Goal: Information Seeking & Learning: Compare options

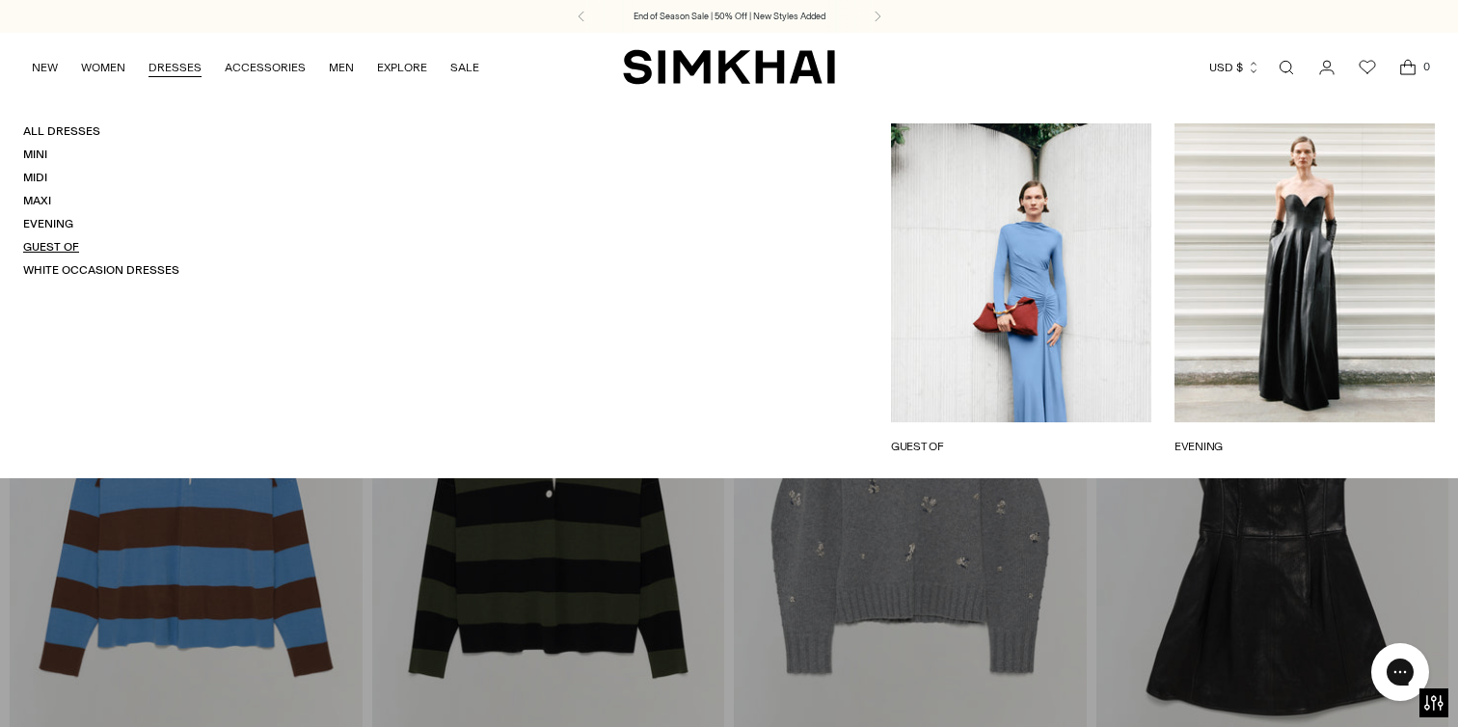
click at [69, 253] on link "Guest Of" at bounding box center [51, 246] width 56 height 13
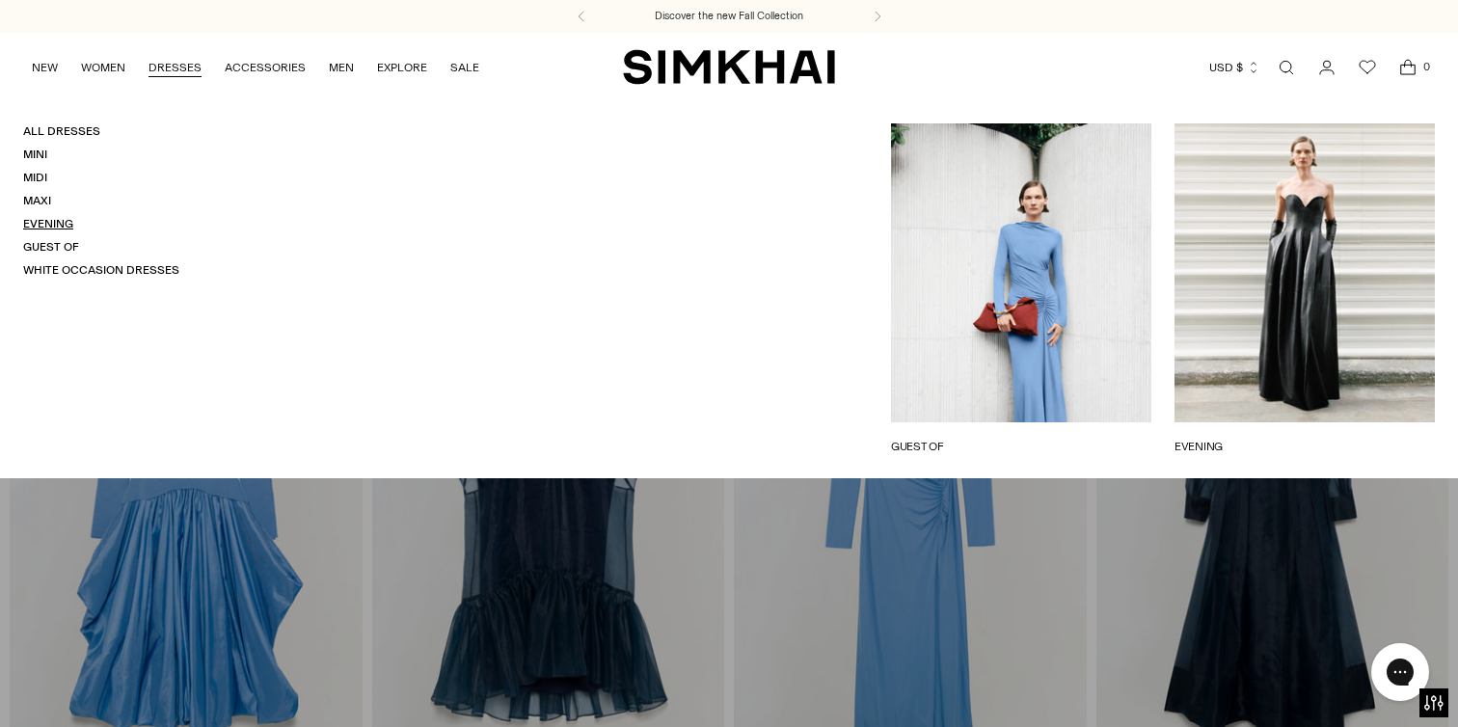
click at [59, 220] on link "Evening" at bounding box center [48, 223] width 50 height 13
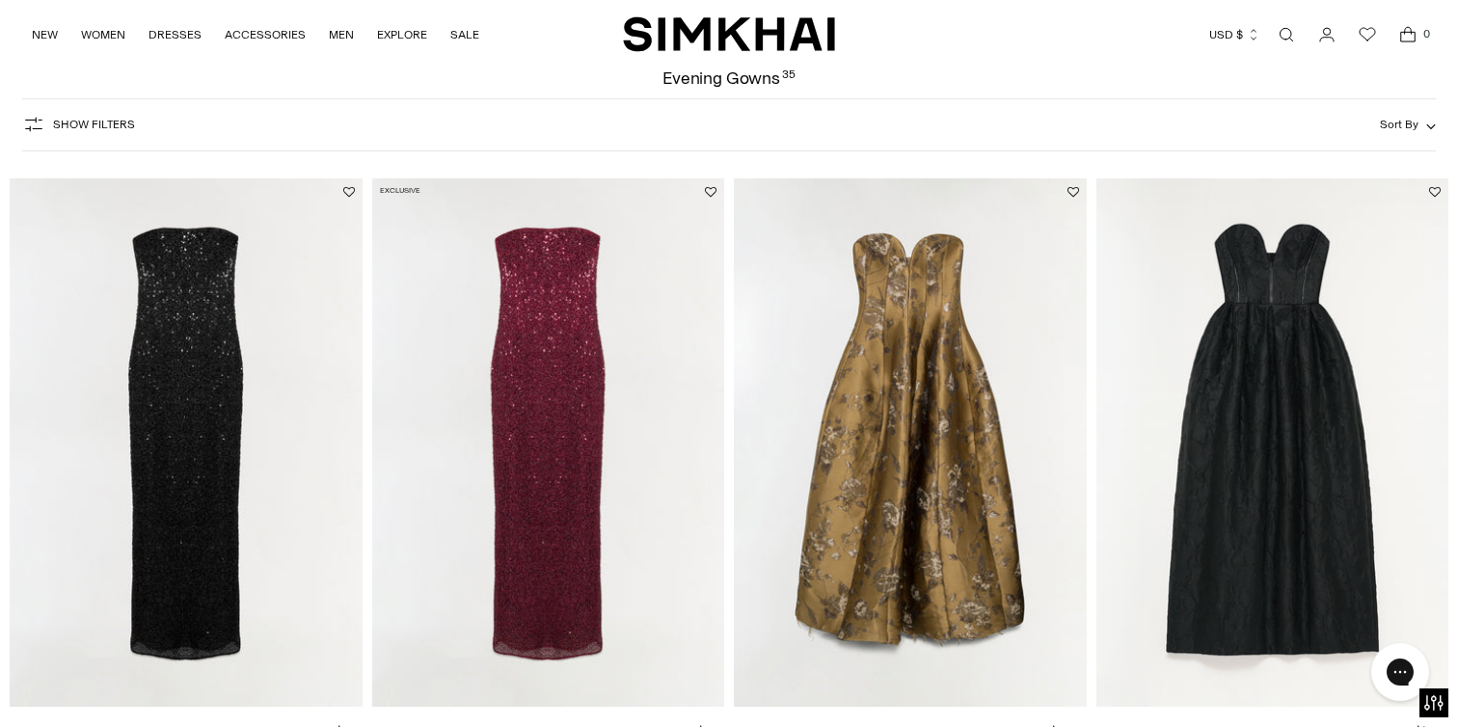
scroll to position [181, 0]
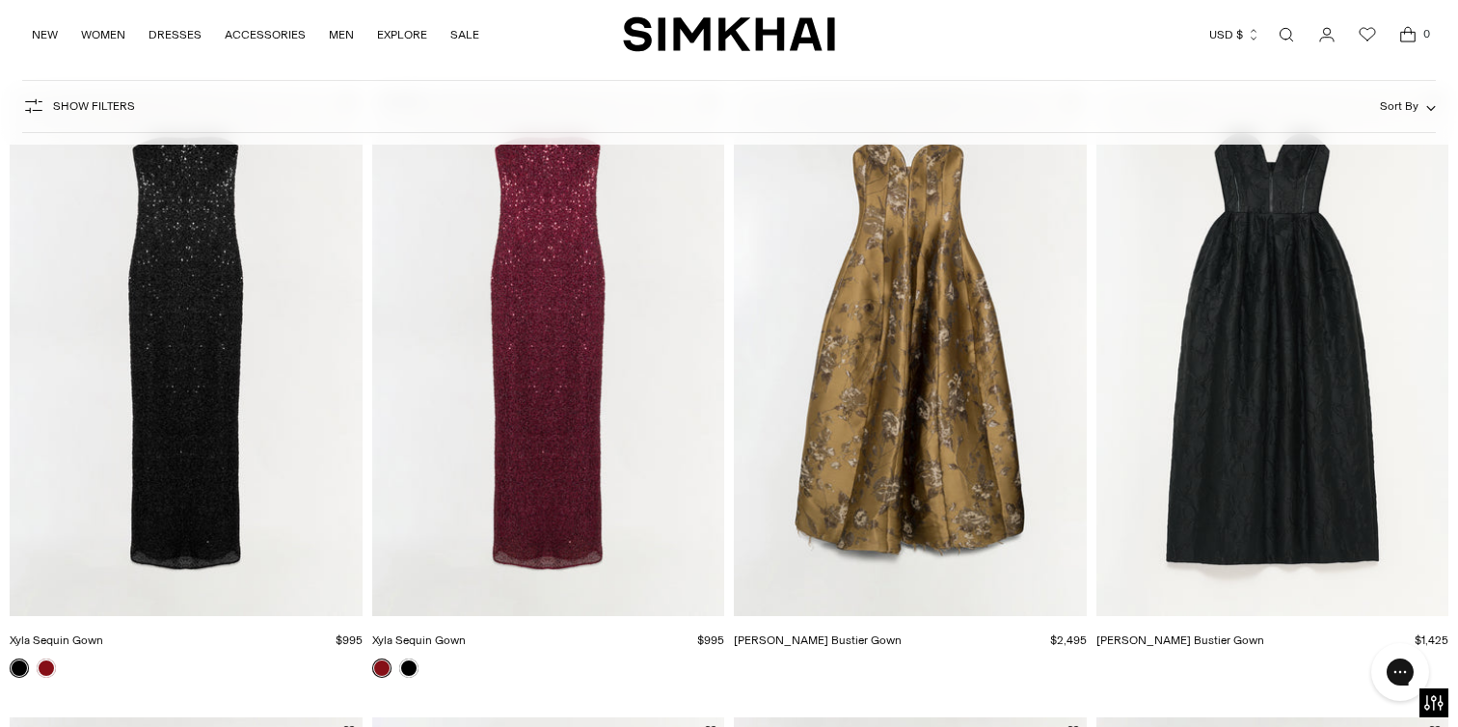
click at [0, 0] on img "Xyla Sequin Gown" at bounding box center [0, 0] width 0 height 0
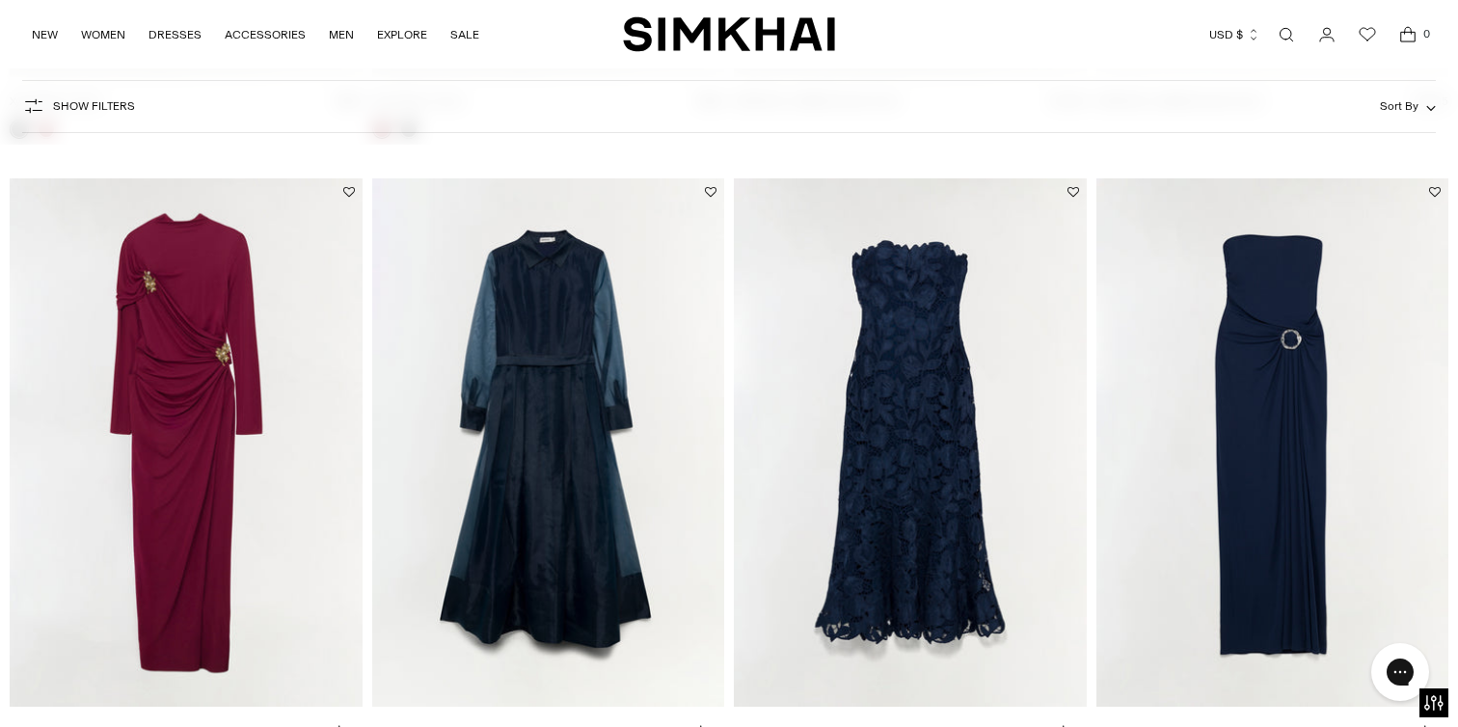
scroll to position [799, 0]
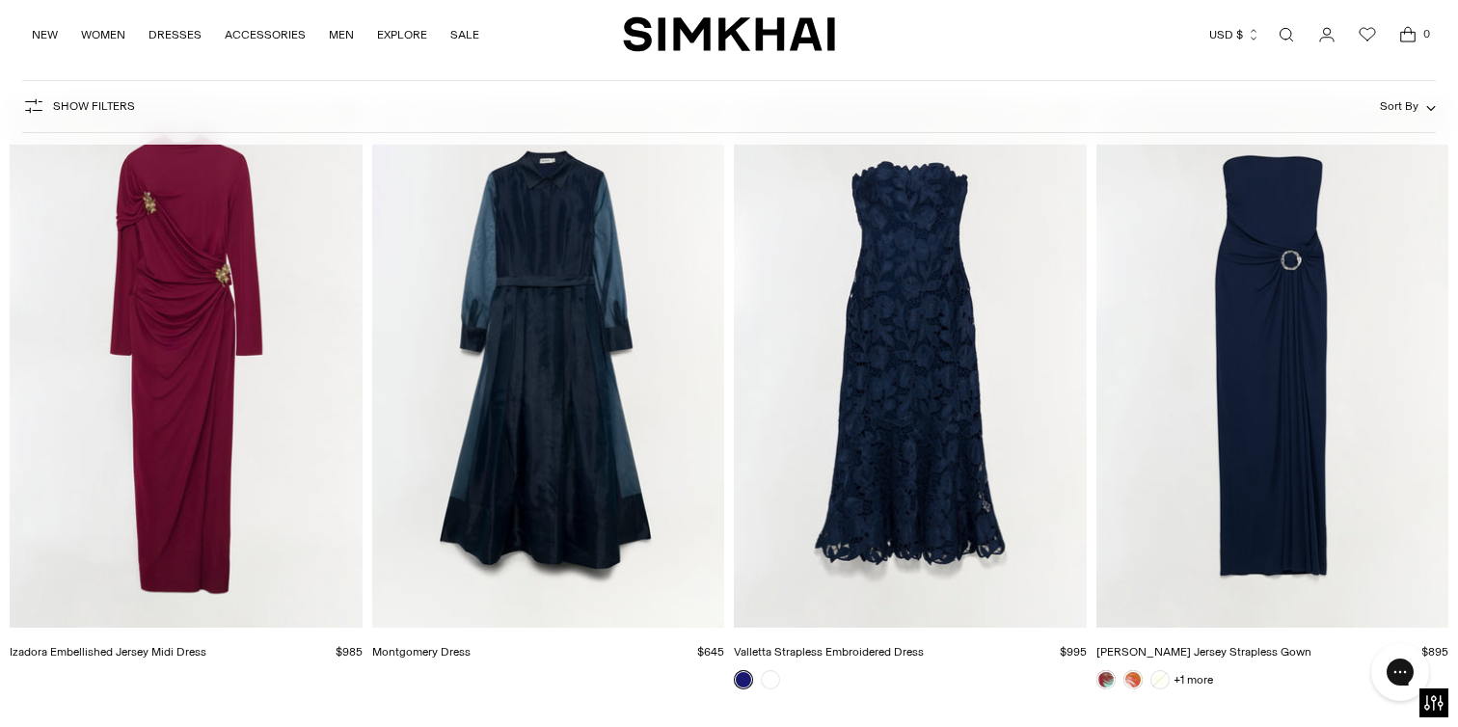
click at [0, 0] on img "Valletta Strapless Embroidered Dress" at bounding box center [0, 0] width 0 height 0
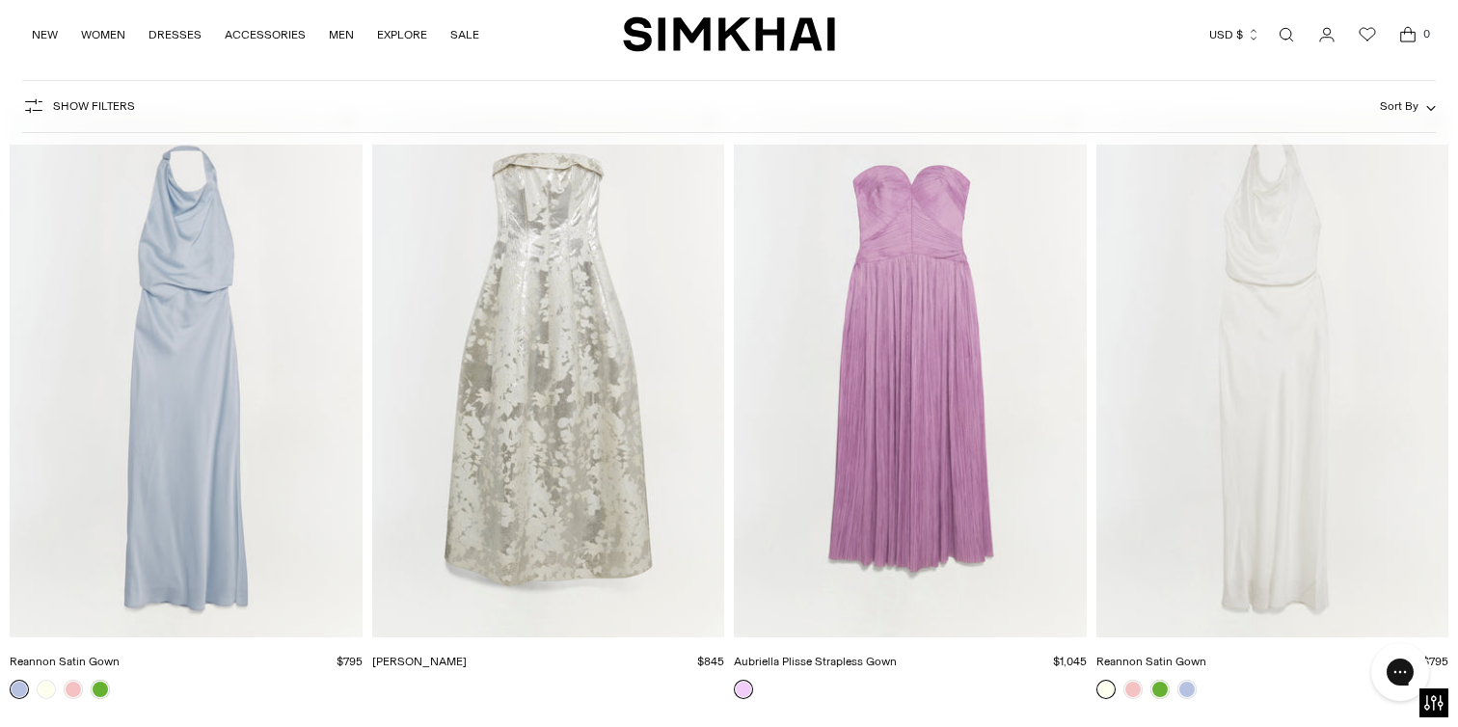
click at [0, 0] on img "Reannon Satin Gown" at bounding box center [0, 0] width 0 height 0
click at [0, 0] on img "Aubriella Plisse Strapless Gown" at bounding box center [0, 0] width 0 height 0
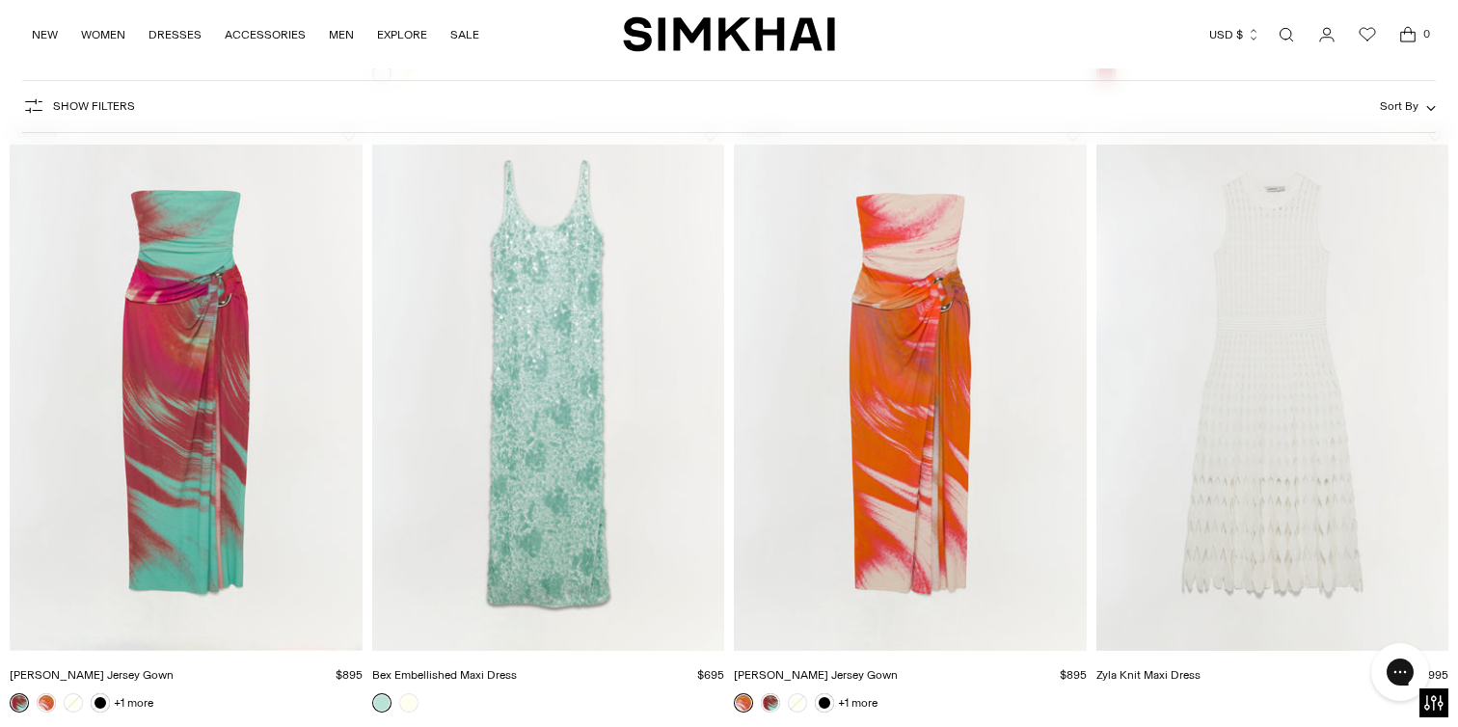
scroll to position [2664, 0]
click at [0, 0] on img "Bex Embellished Maxi Dress" at bounding box center [0, 0] width 0 height 0
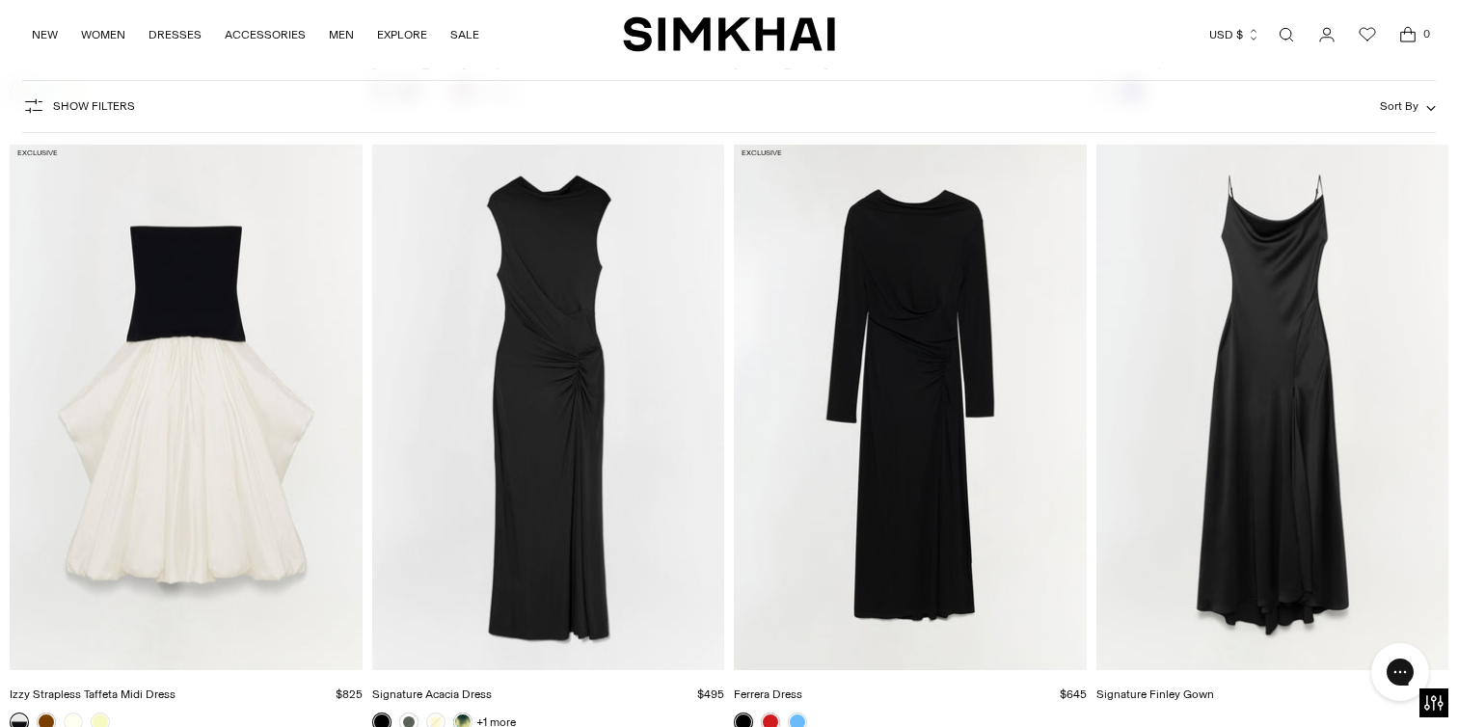
scroll to position [3968, 0]
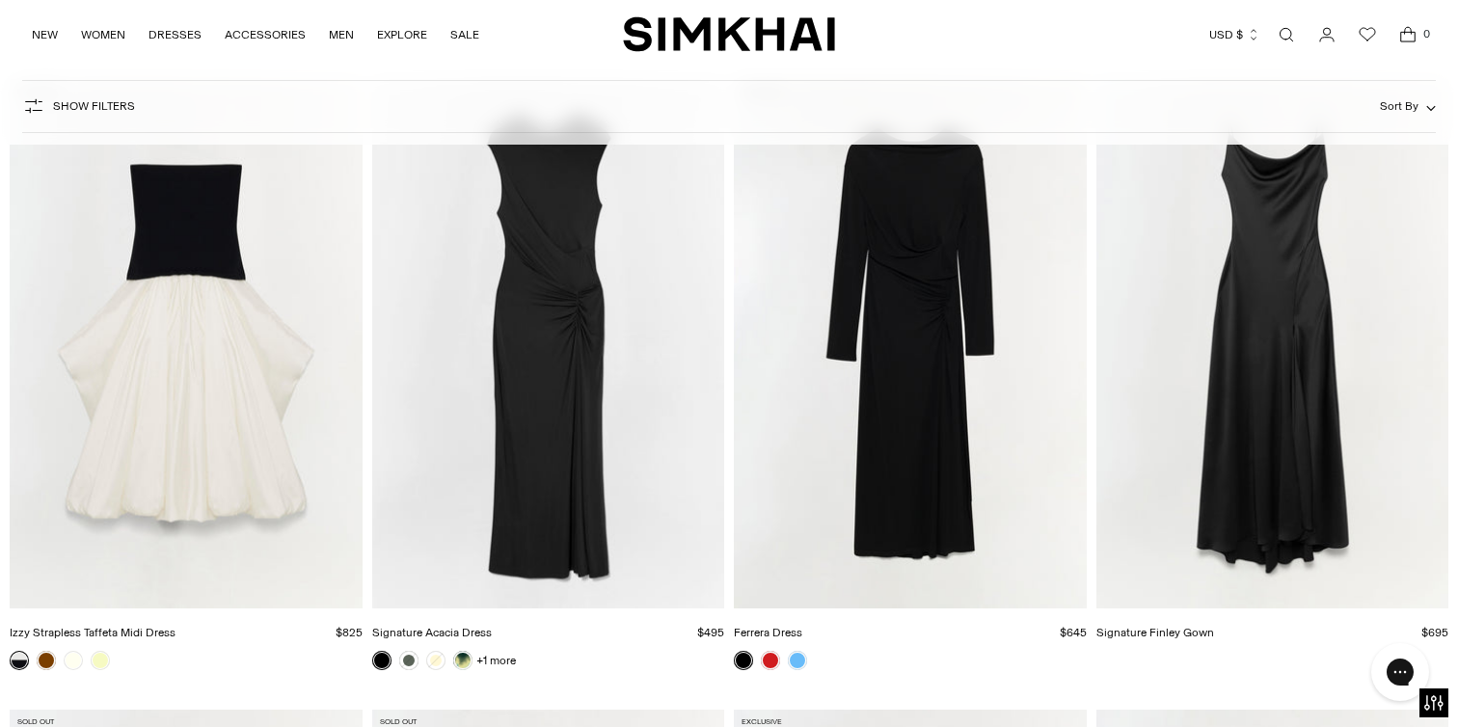
click at [0, 0] on img "Signature Finley Gown" at bounding box center [0, 0] width 0 height 0
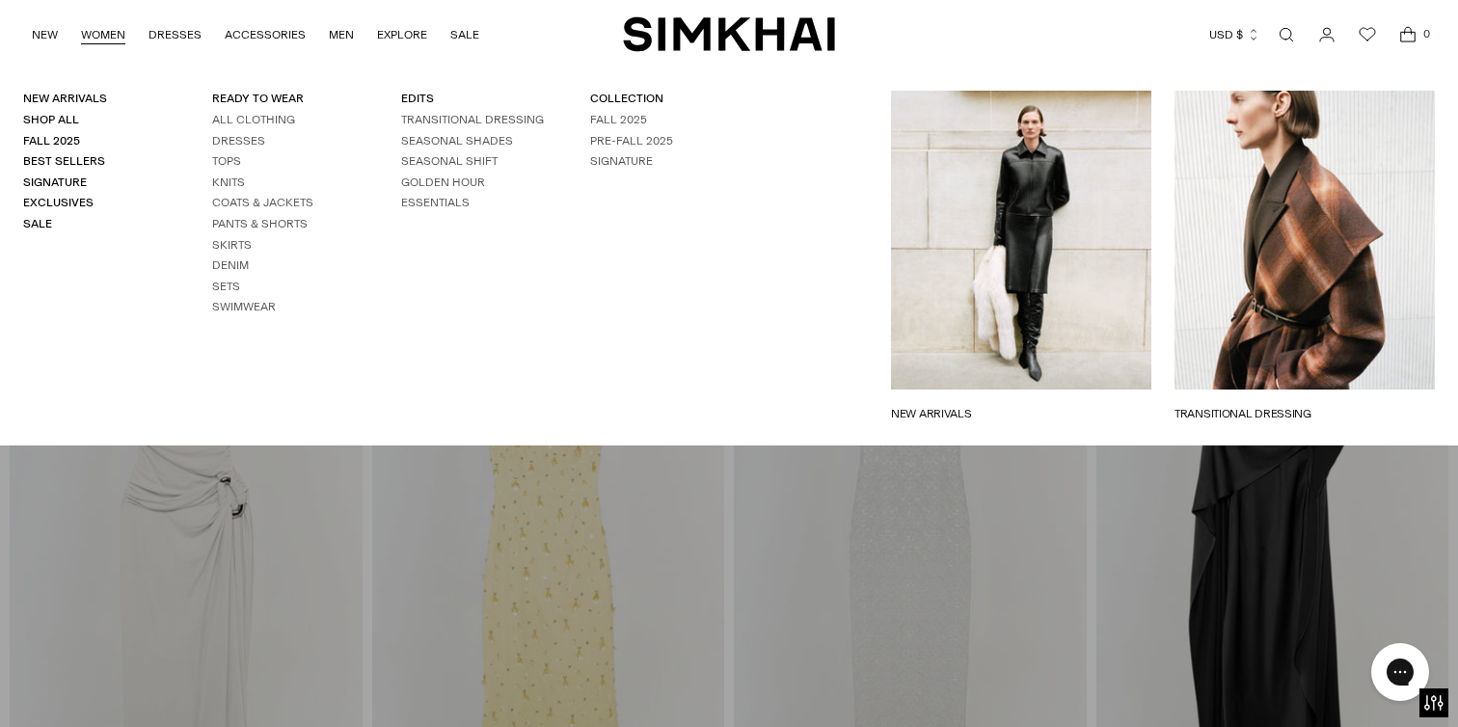
scroll to position [4477, 0]
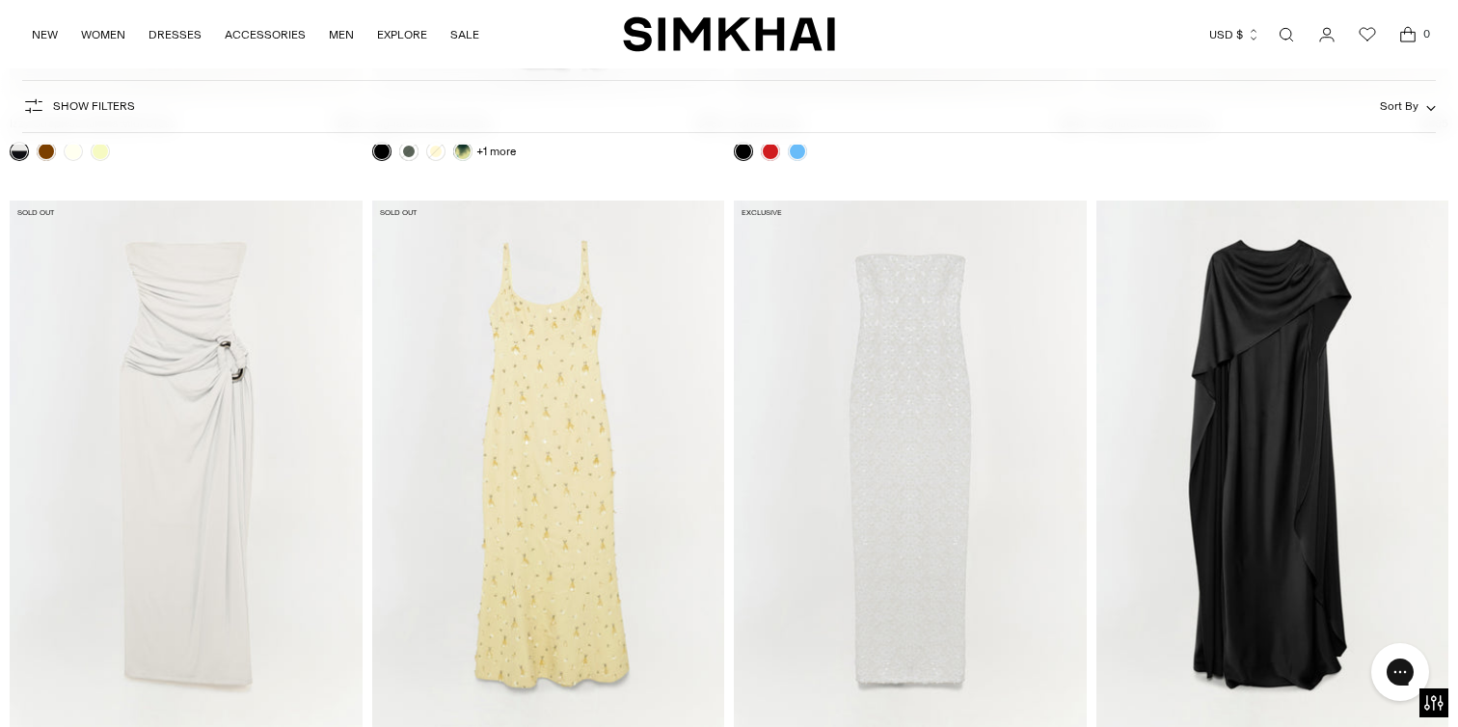
click at [0, 0] on img "Briella Embellished Gown" at bounding box center [0, 0] width 0 height 0
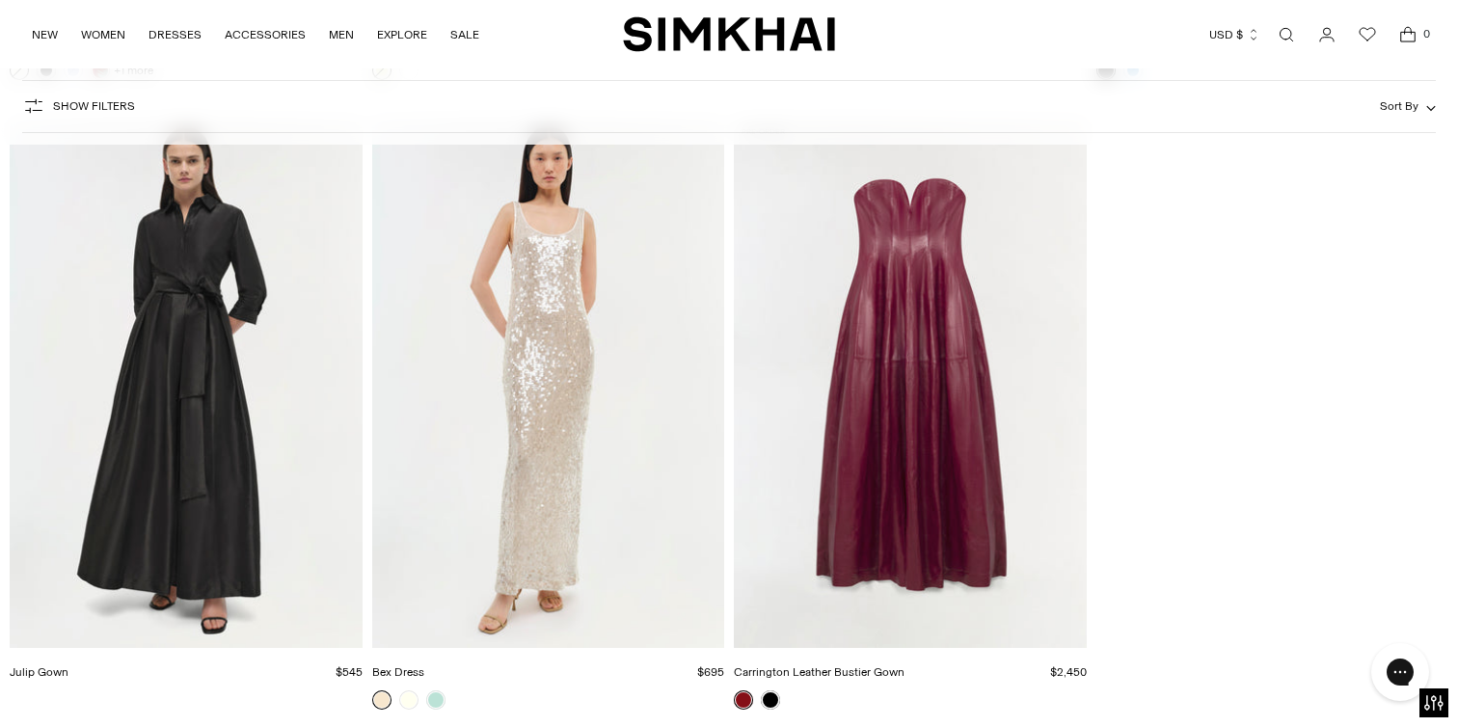
scroll to position [5609, 0]
